Goal: Transaction & Acquisition: Download file/media

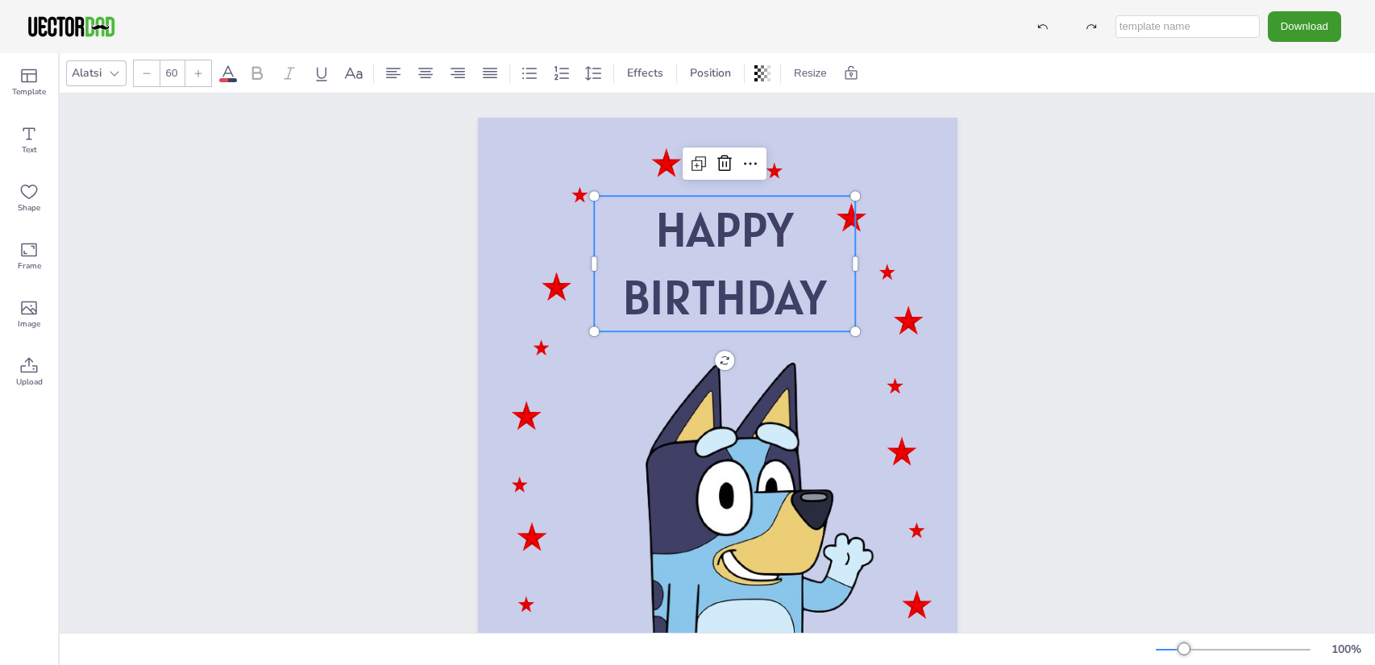
click at [829, 297] on p "BIRTHDAY" at bounding box center [724, 298] width 261 height 68
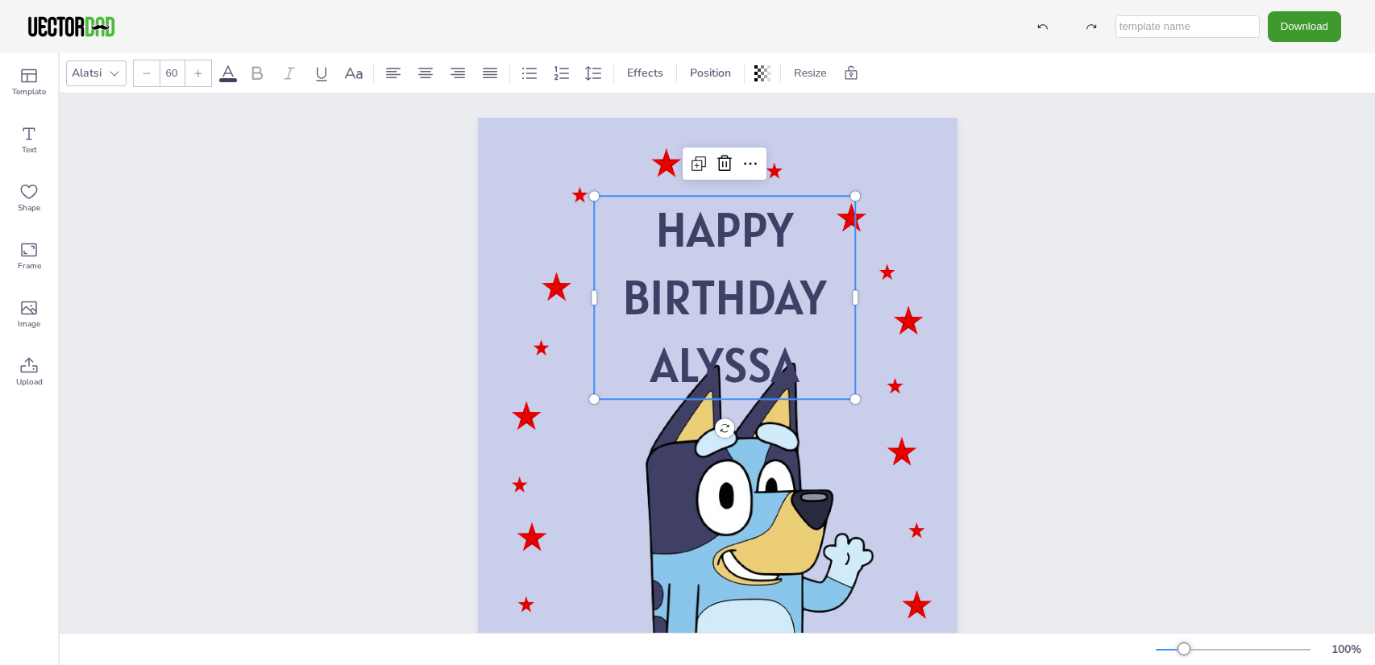
click at [983, 276] on div "HAPPY BIRTHDAY [PERSON_NAME] HAPPY BIRTHDAY ALYSSA" at bounding box center [718, 456] width 618 height 727
click at [759, 279] on span "BIRTHDAY" at bounding box center [724, 297] width 204 height 62
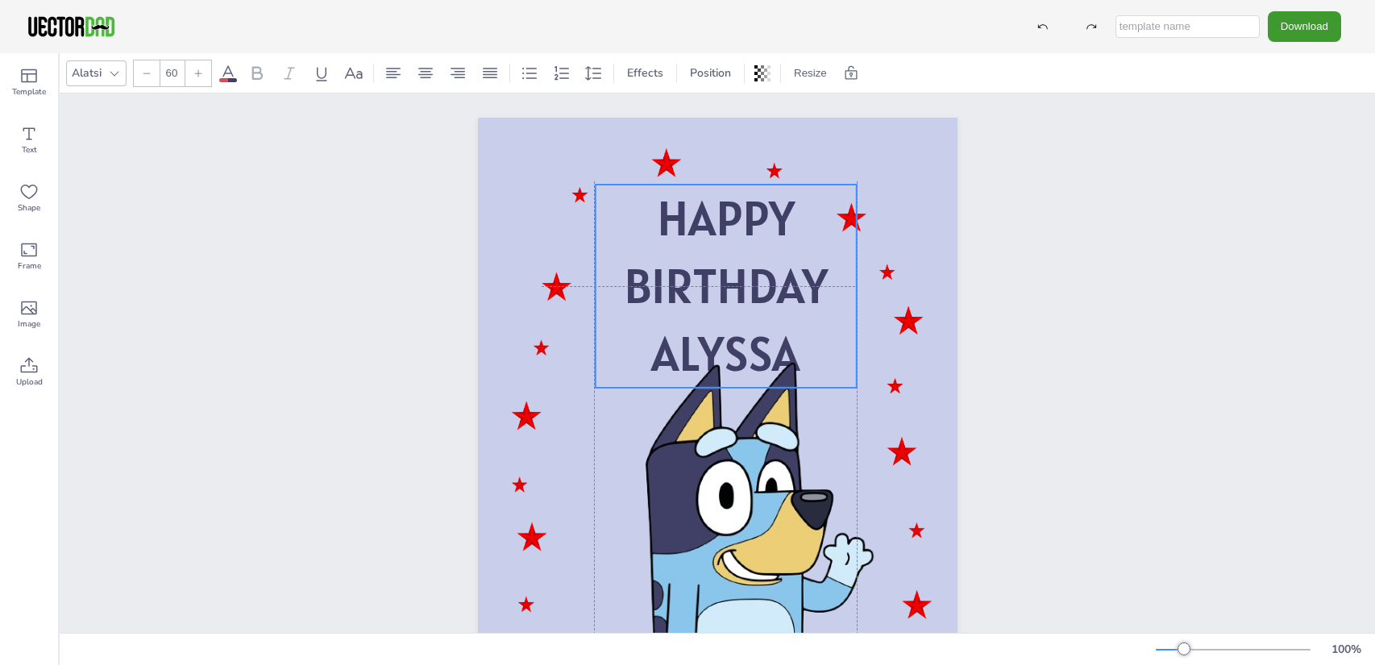
drag, startPoint x: 753, startPoint y: 291, endPoint x: 753, endPoint y: 276, distance: 14.5
click at [753, 276] on span "BIRTHDAY" at bounding box center [726, 286] width 204 height 62
click at [758, 255] on span "BIRTHDAY" at bounding box center [726, 286] width 204 height 62
click at [594, 69] on icon at bounding box center [593, 73] width 19 height 19
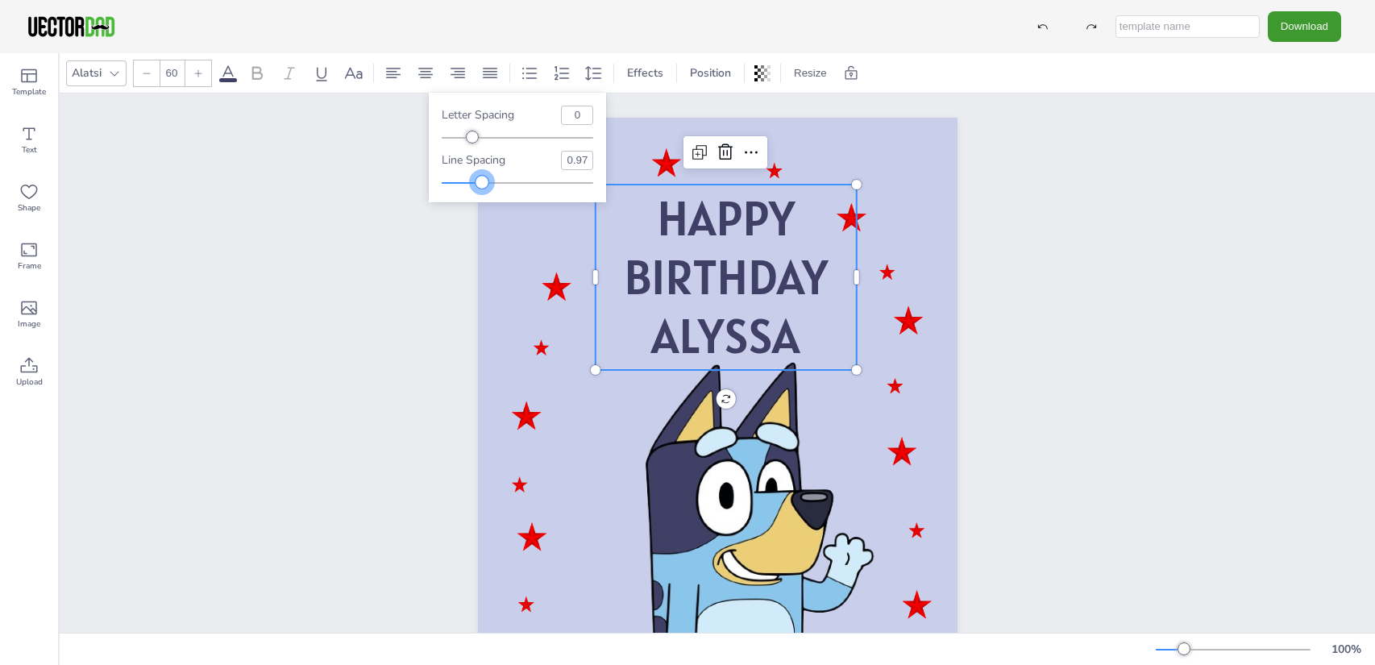
type input "0.95"
drag, startPoint x: 512, startPoint y: 181, endPoint x: 476, endPoint y: 190, distance: 36.8
click at [476, 190] on div "Letter spacing 0 Line spacing 0.95" at bounding box center [517, 148] width 177 height 110
click at [413, 237] on div "HAPPY BIRTHDAY [PERSON_NAME] HAPPY BIRTHDAY ALYSSA" at bounding box center [718, 456] width 618 height 727
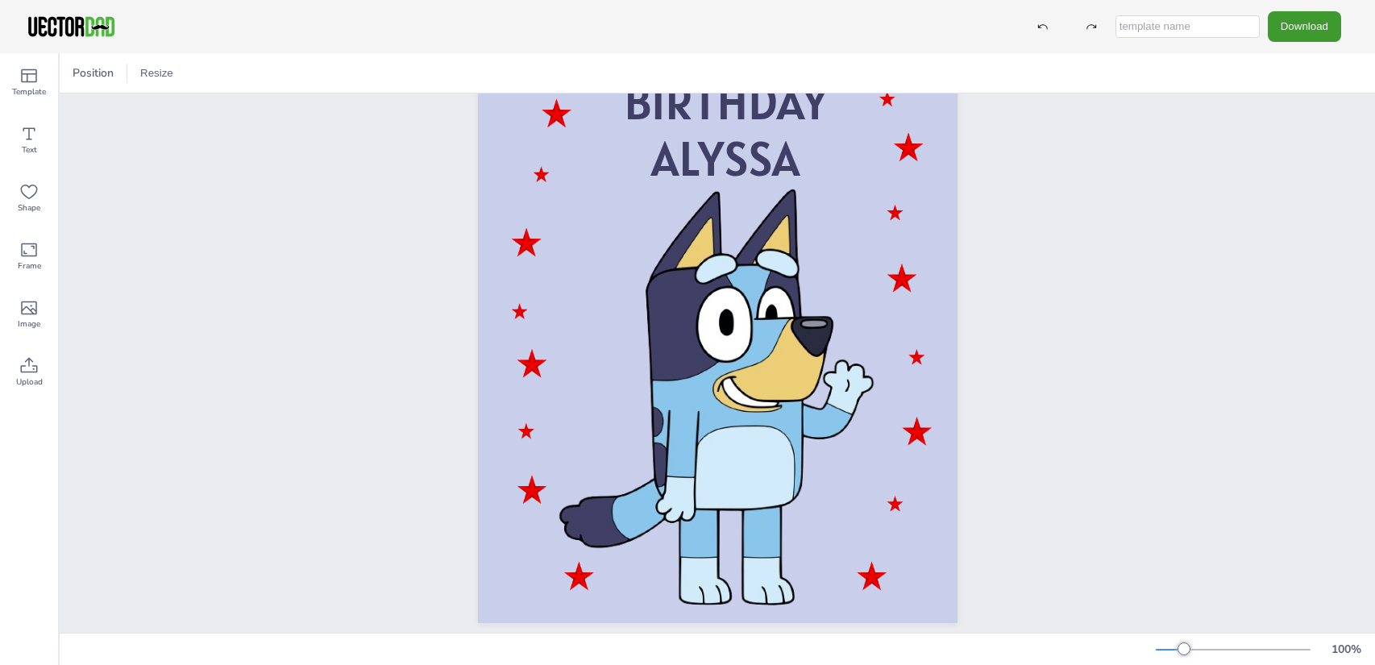
scroll to position [168, 0]
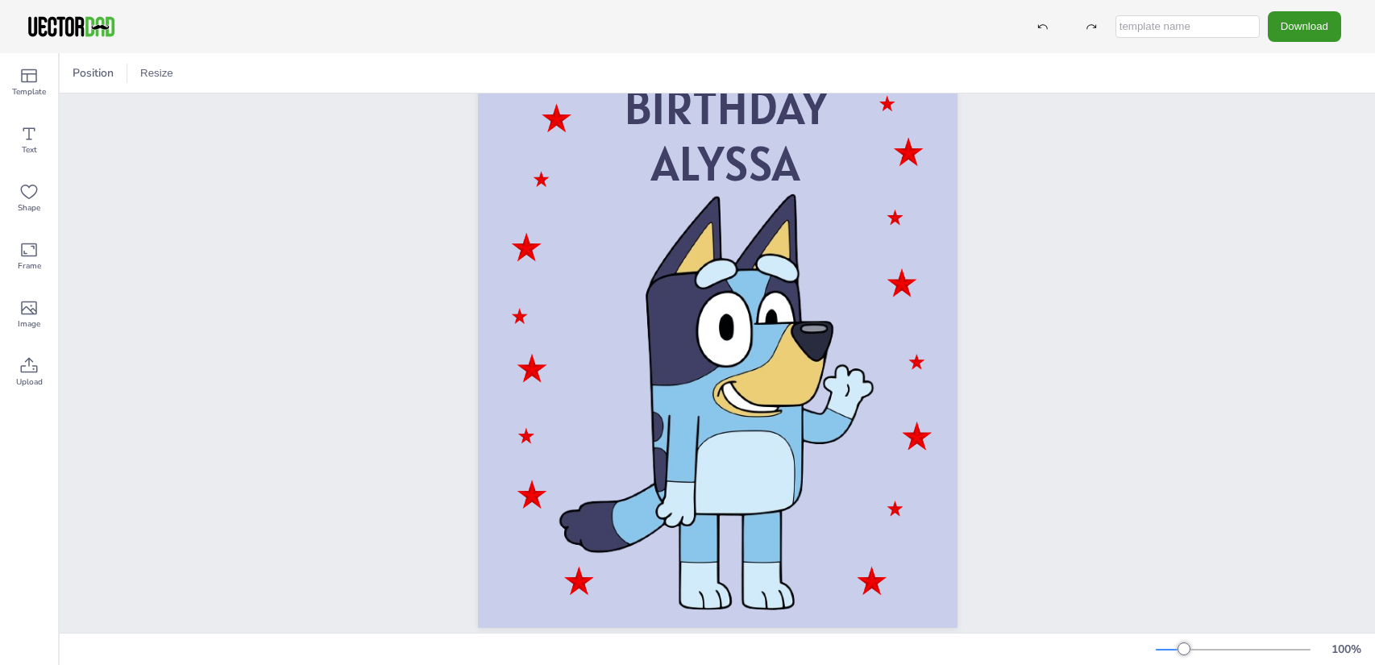
click at [1298, 35] on button "Download" at bounding box center [1304, 26] width 73 height 30
click at [1301, 200] on li "PDF" at bounding box center [1331, 197] width 132 height 33
click at [19, 88] on span "Template" at bounding box center [29, 91] width 34 height 13
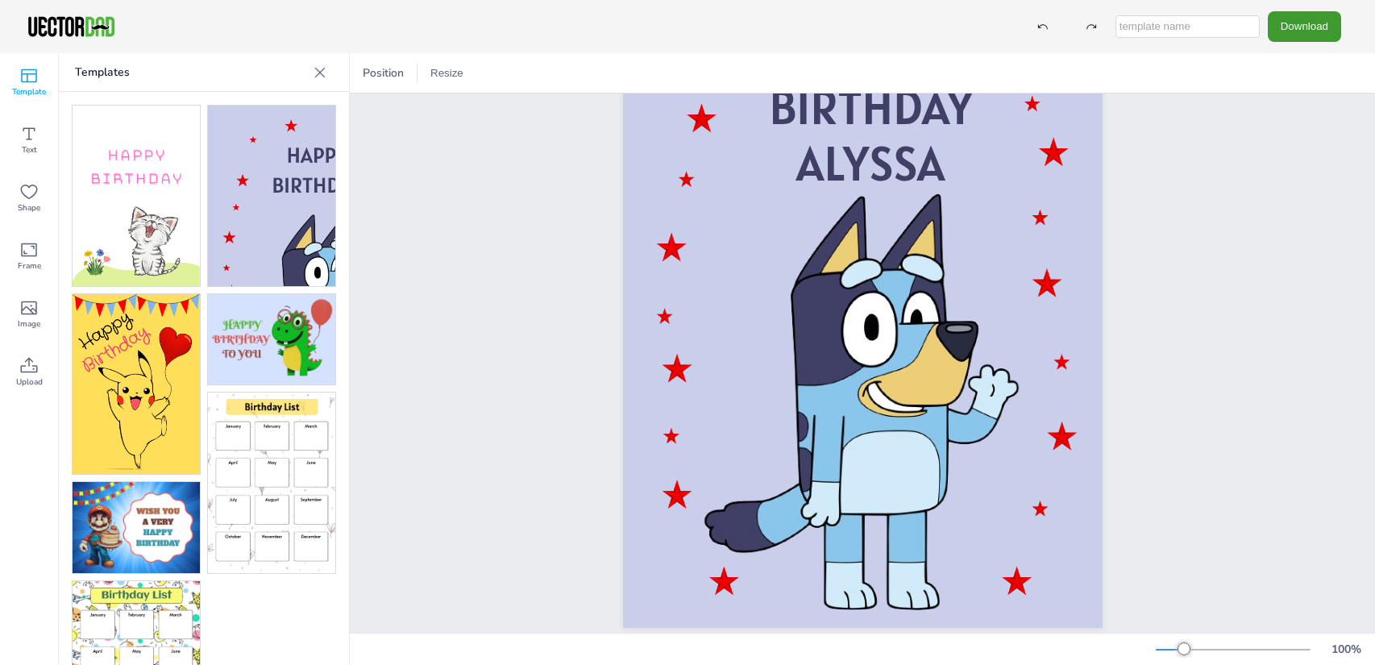
click at [19, 88] on span "Template" at bounding box center [29, 91] width 34 height 13
click at [1305, 30] on button "Download" at bounding box center [1304, 26] width 73 height 30
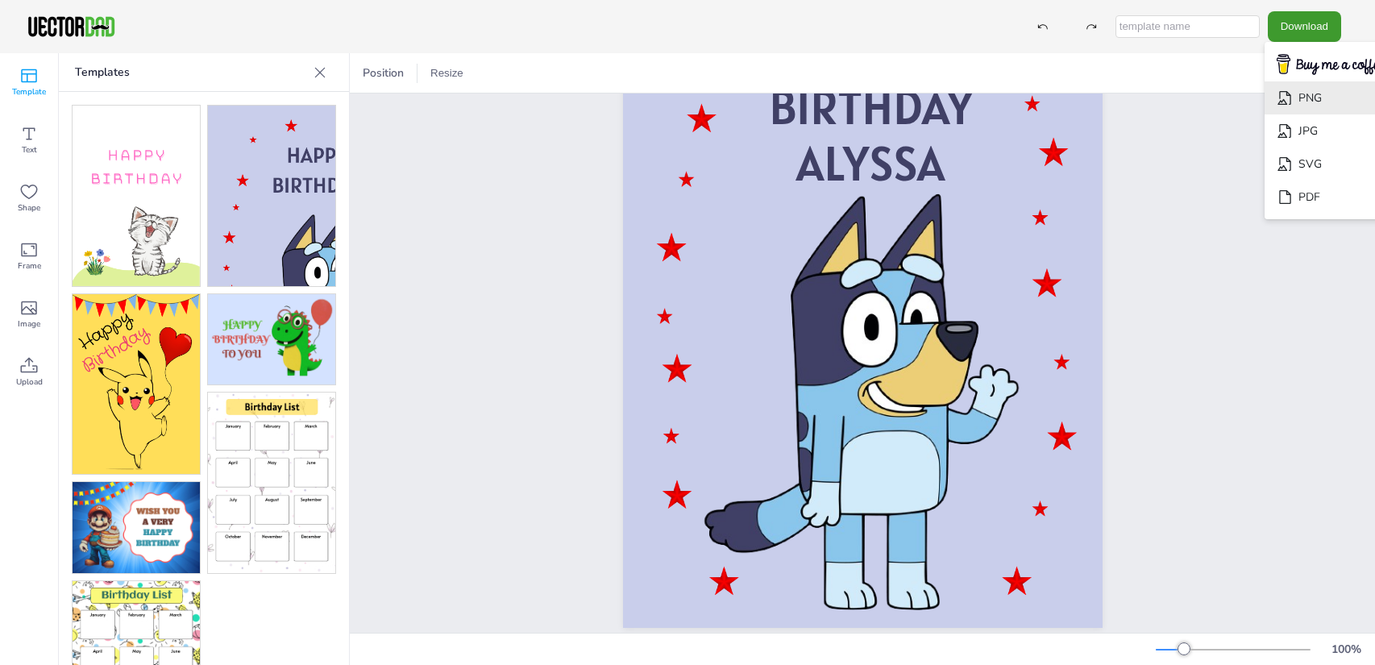
click at [1287, 92] on li "PNG" at bounding box center [1331, 97] width 132 height 33
